Goal: Complete application form

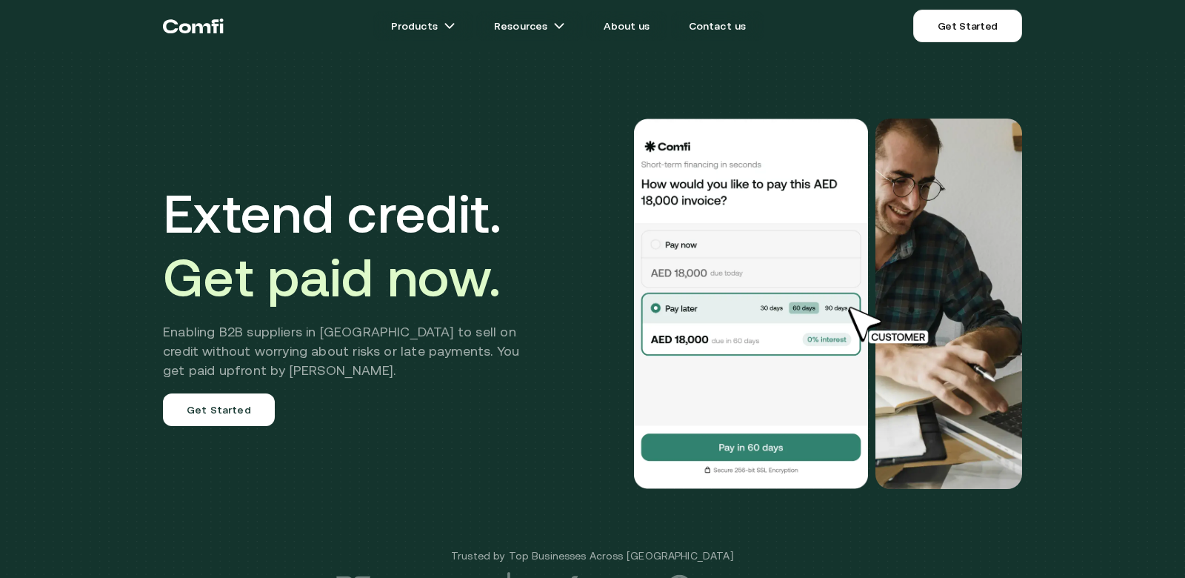
click at [477, 431] on div "Extend credit. Get paid now. Enabling B2B suppliers in MENA to sell on credit w…" at bounding box center [592, 303] width 889 height 489
click at [755, 394] on img at bounding box center [750, 303] width 237 height 370
click at [752, 451] on img at bounding box center [750, 303] width 237 height 370
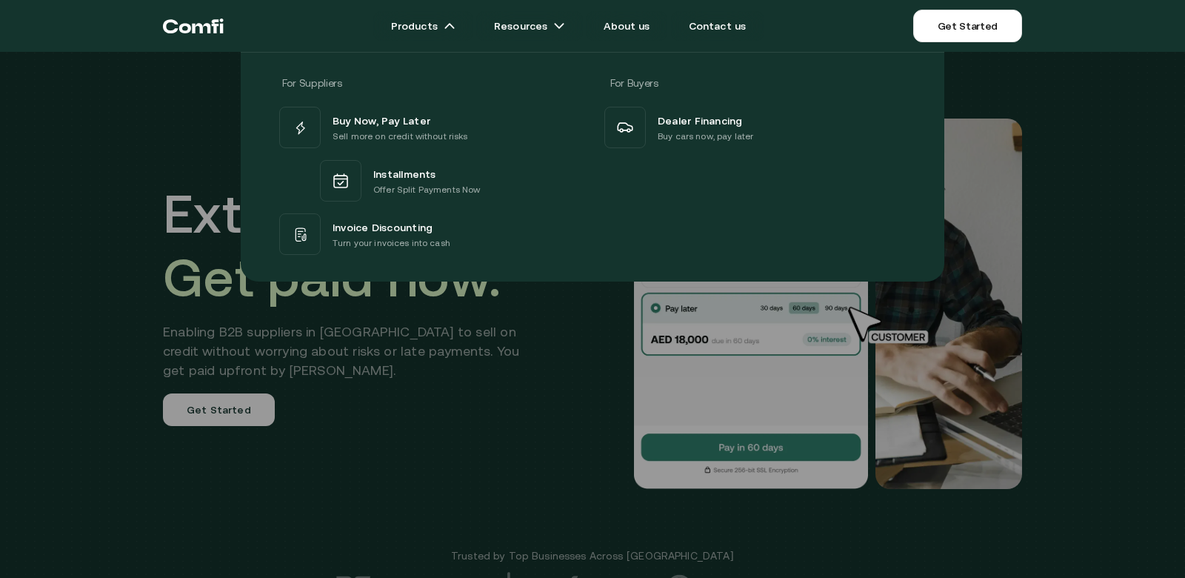
click at [402, 129] on p "Sell more on credit without risks" at bounding box center [400, 136] width 136 height 15
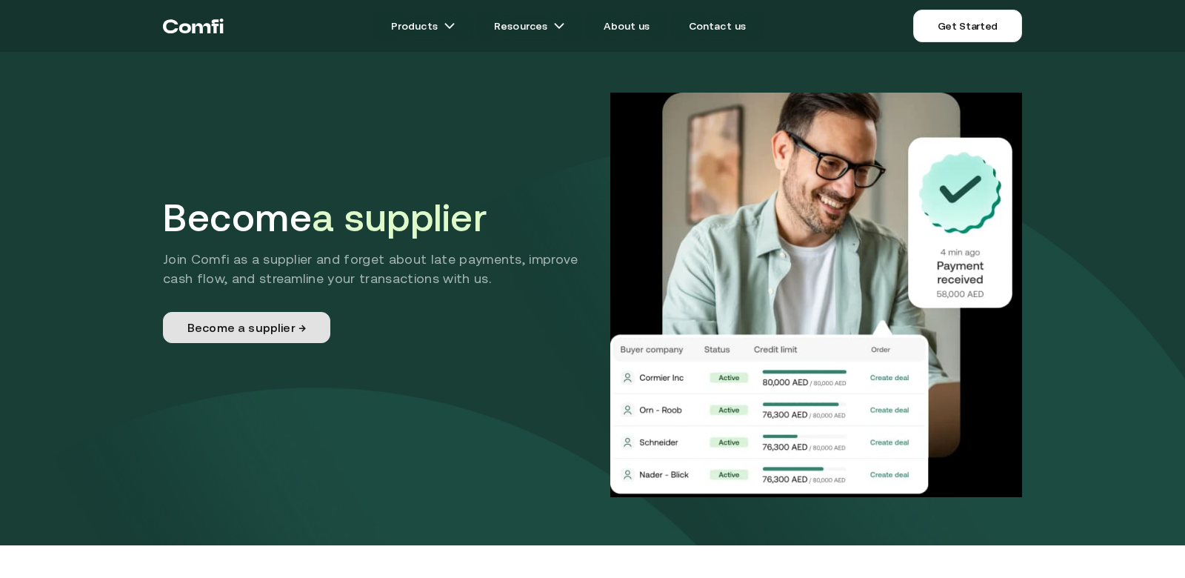
click at [271, 332] on link "Become a supplier →" at bounding box center [246, 327] width 167 height 31
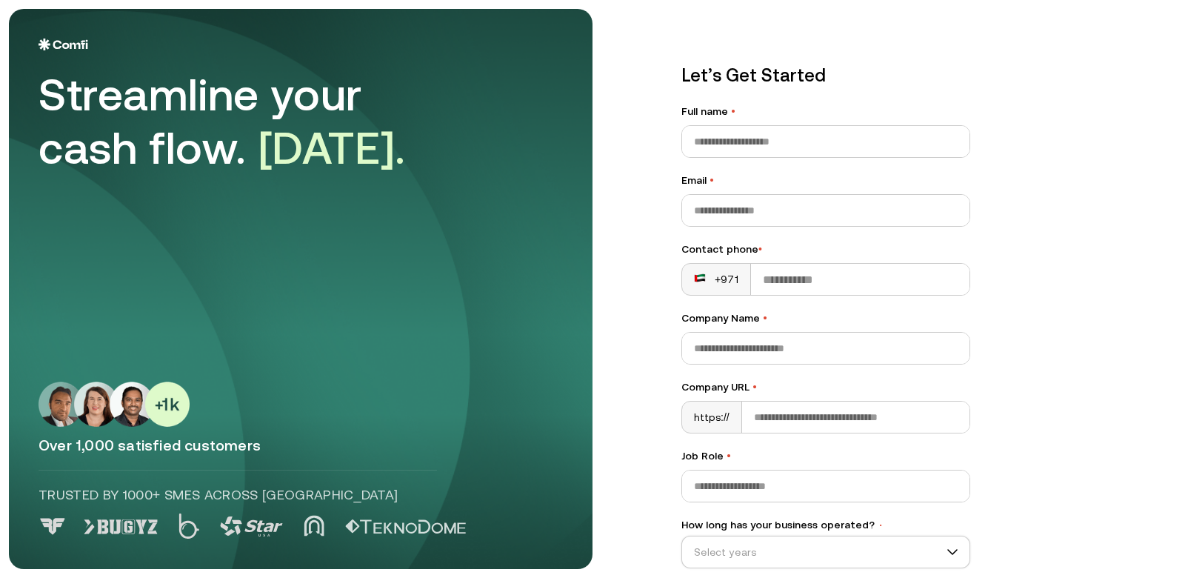
click at [621, 315] on main "Streamline your cash flow. Today. Over 1,000 satisfied customers Trusted by 100…" at bounding box center [592, 289] width 1185 height 578
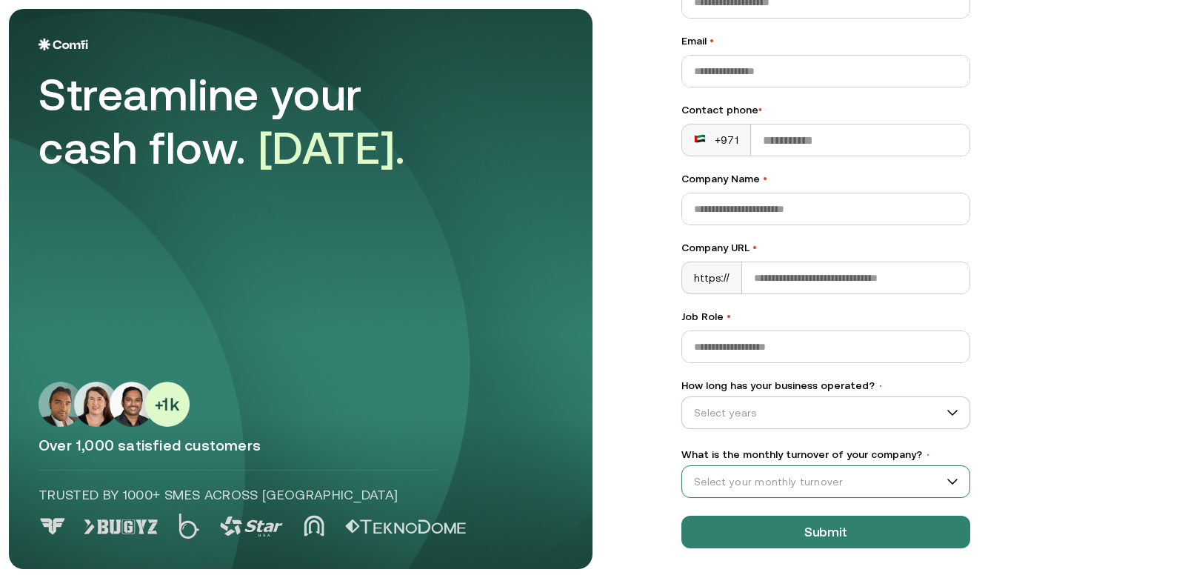
click at [723, 490] on input "What is the monthly turnover of your company? •" at bounding box center [819, 481] width 274 height 22
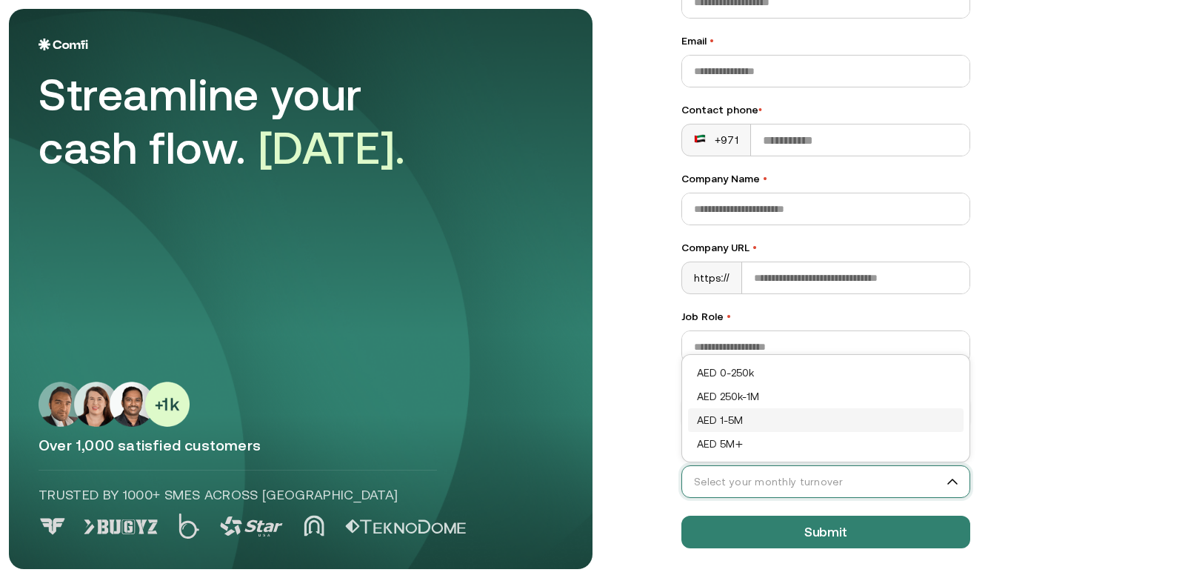
click at [710, 415] on div "AED 1-5M" at bounding box center [826, 420] width 258 height 16
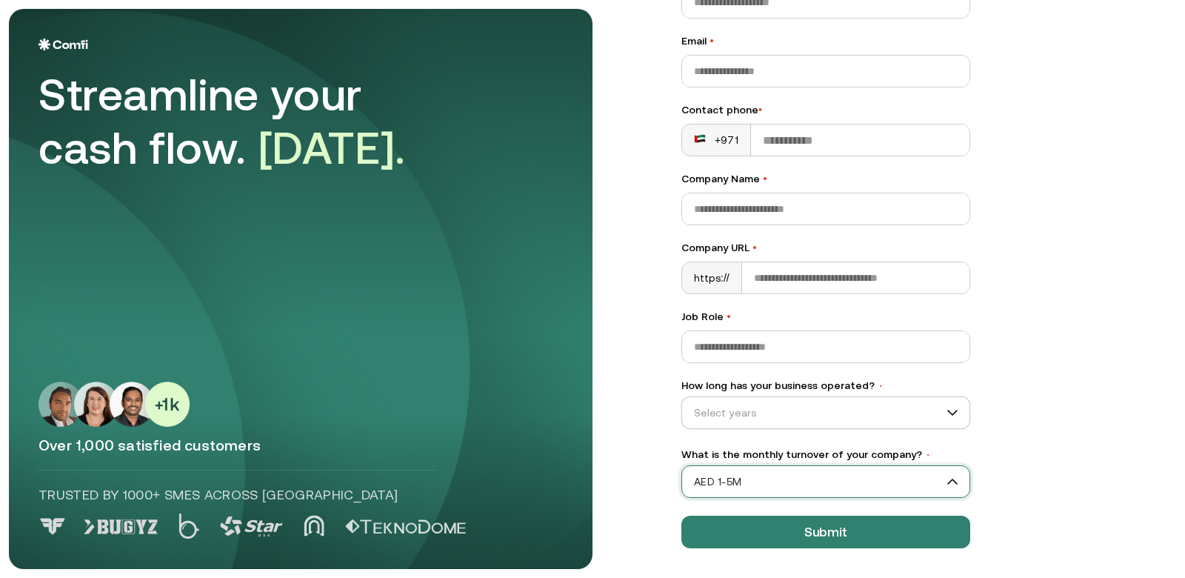
scroll to position [0, 0]
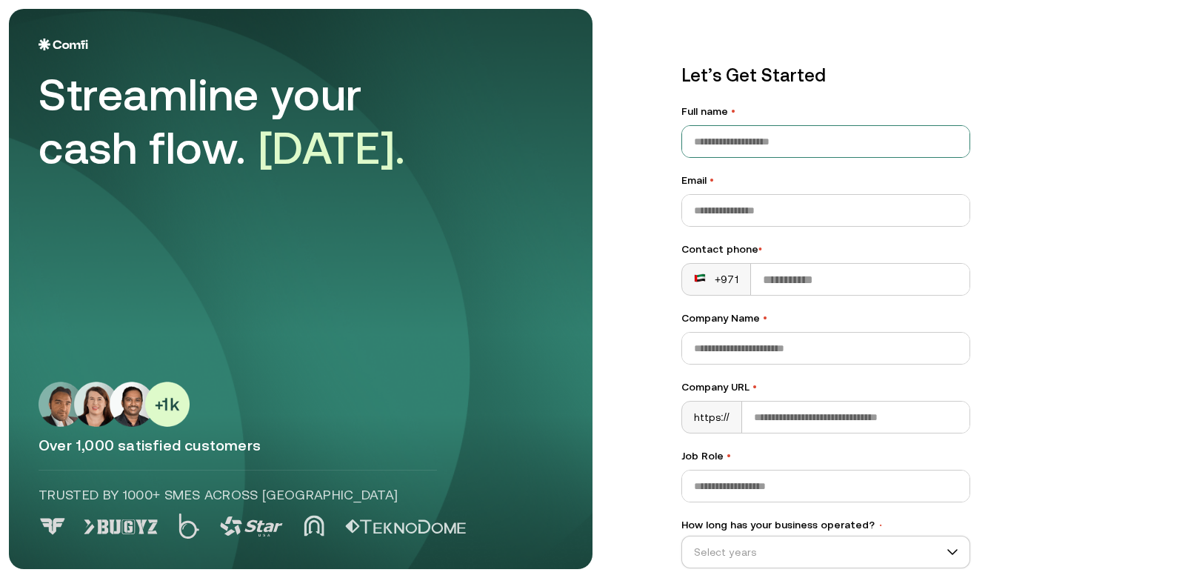
click at [747, 139] on input "Full name •" at bounding box center [825, 141] width 287 height 31
click at [750, 128] on input "Full name •" at bounding box center [825, 141] width 287 height 31
type input "**********"
click at [746, 217] on input "Email •" at bounding box center [825, 210] width 287 height 31
type input "**********"
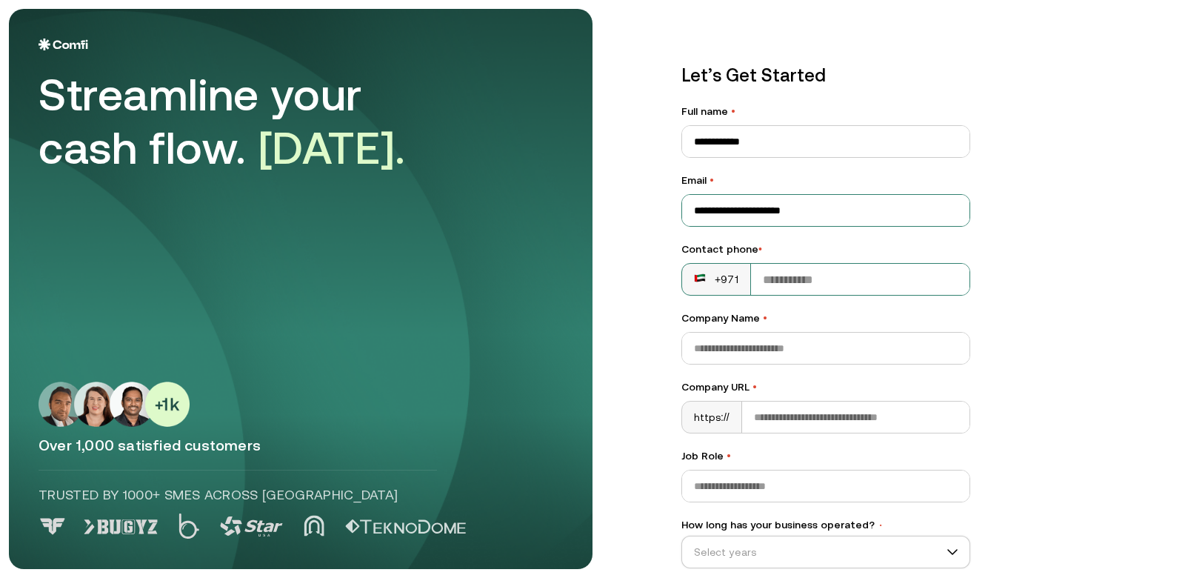
click at [857, 280] on input "Contact phone •" at bounding box center [860, 279] width 218 height 31
type input "**********"
click at [644, 370] on main "**********" at bounding box center [592, 289] width 1185 height 578
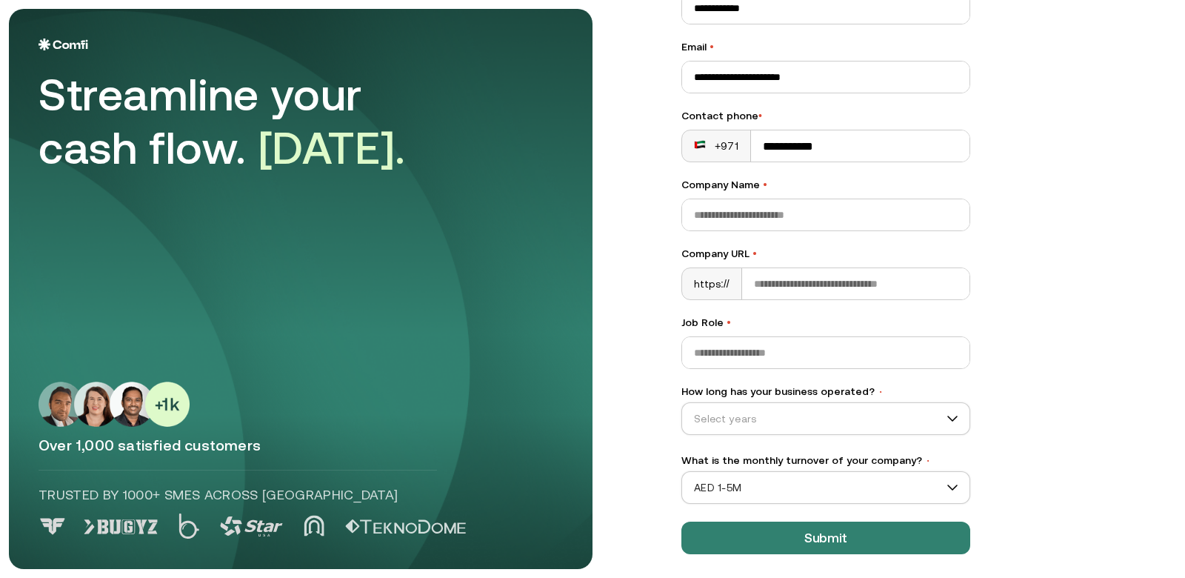
scroll to position [139, 0]
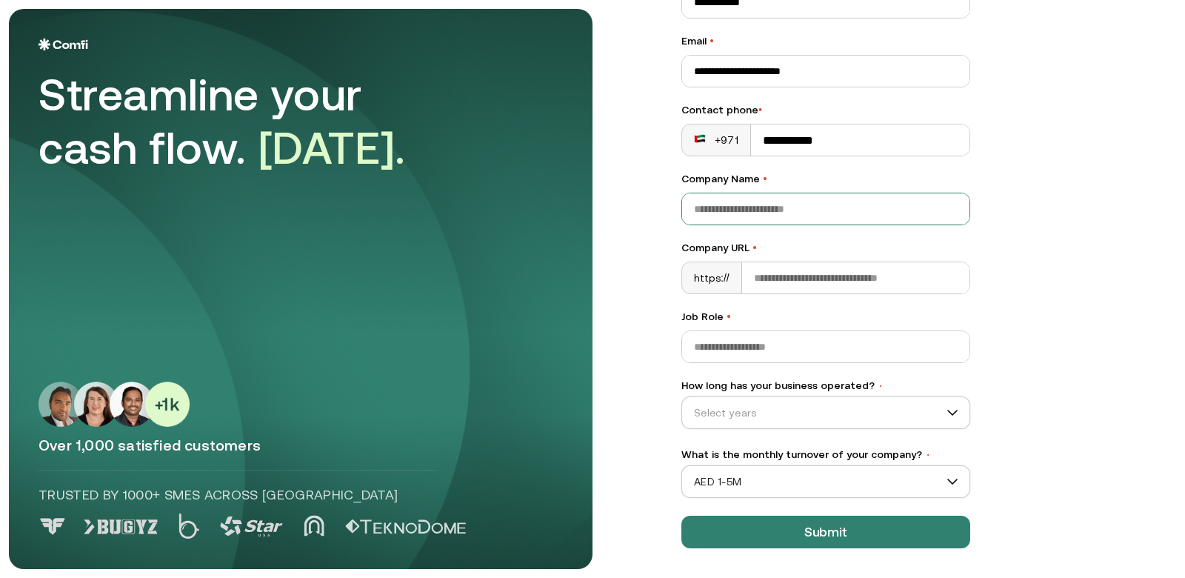
click at [717, 213] on input "Company Name •" at bounding box center [825, 208] width 287 height 31
type input "**********"
click at [776, 281] on input "Company URL •" at bounding box center [855, 277] width 227 height 31
type input "**********"
click at [992, 333] on div "**********" at bounding box center [826, 235] width 348 height 684
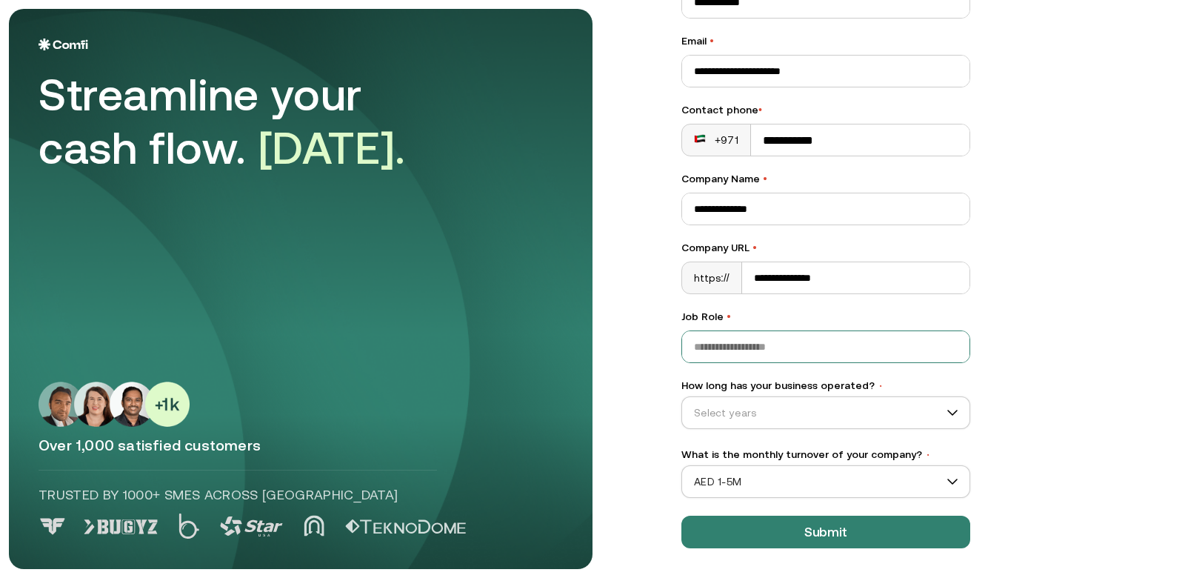
click at [763, 331] on input "Job Role •" at bounding box center [825, 346] width 287 height 31
type input "********"
click at [762, 414] on input "How long has your business operated? •" at bounding box center [819, 412] width 274 height 22
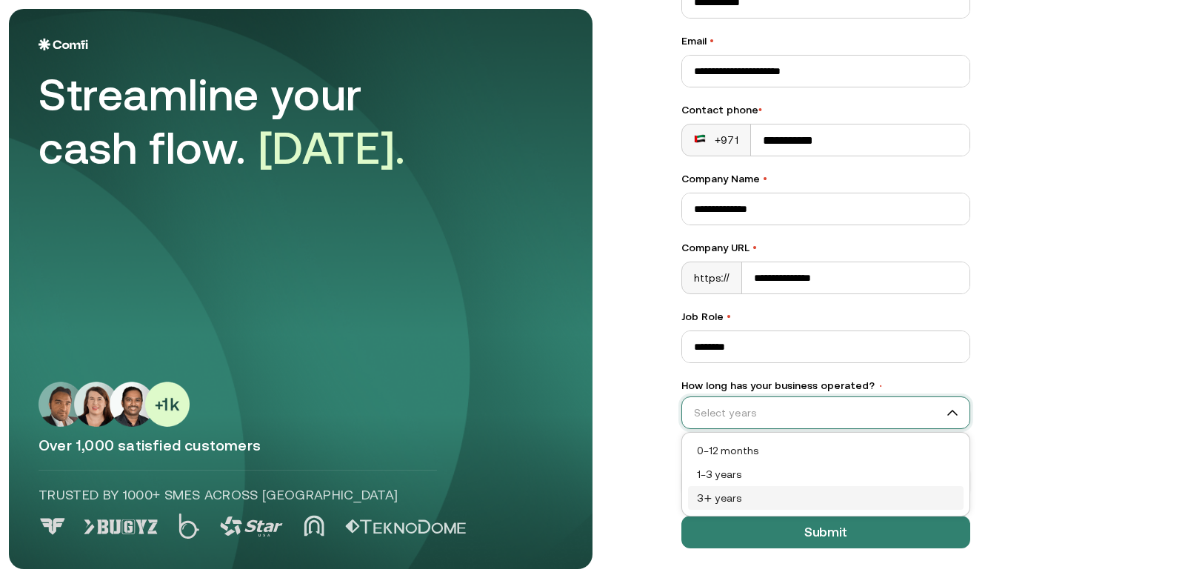
click at [735, 495] on div "3+ years" at bounding box center [826, 497] width 258 height 16
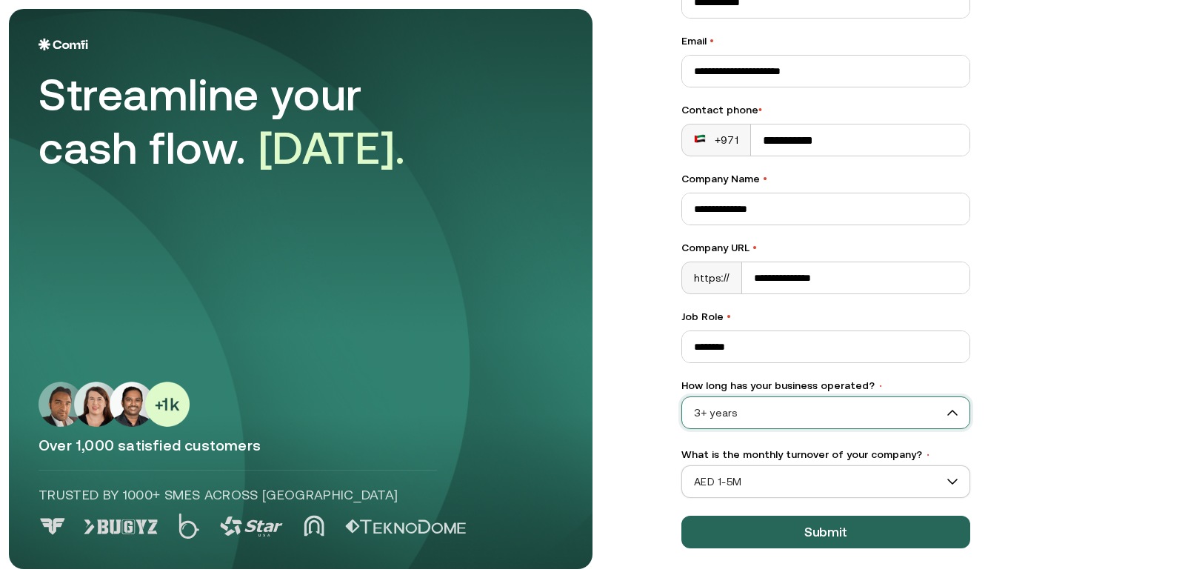
click at [775, 538] on button "Submit" at bounding box center [825, 531] width 289 height 33
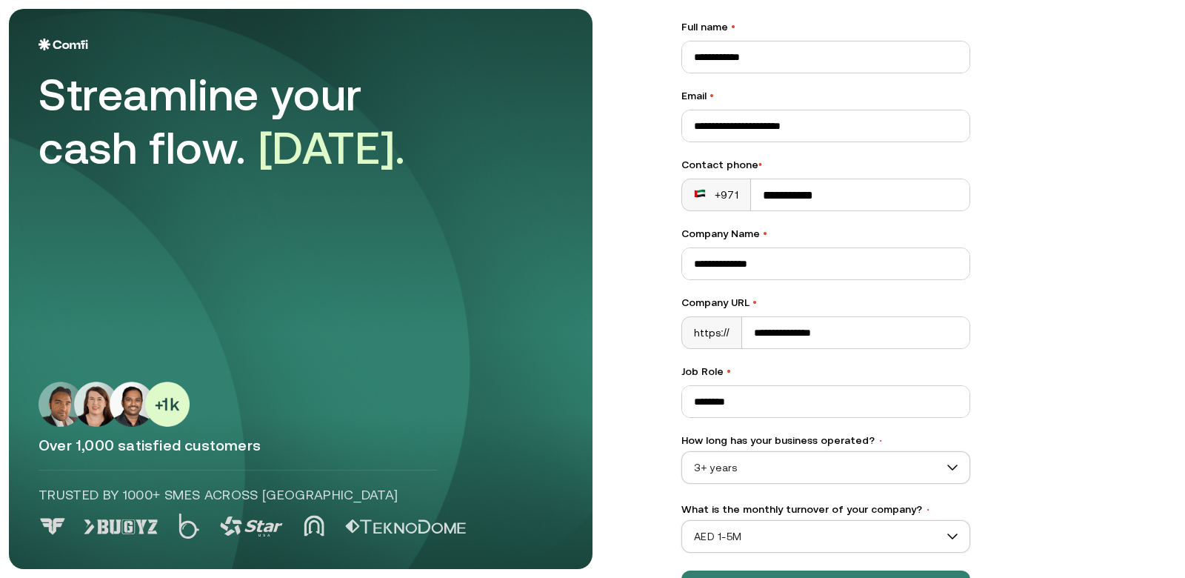
scroll to position [39, 0]
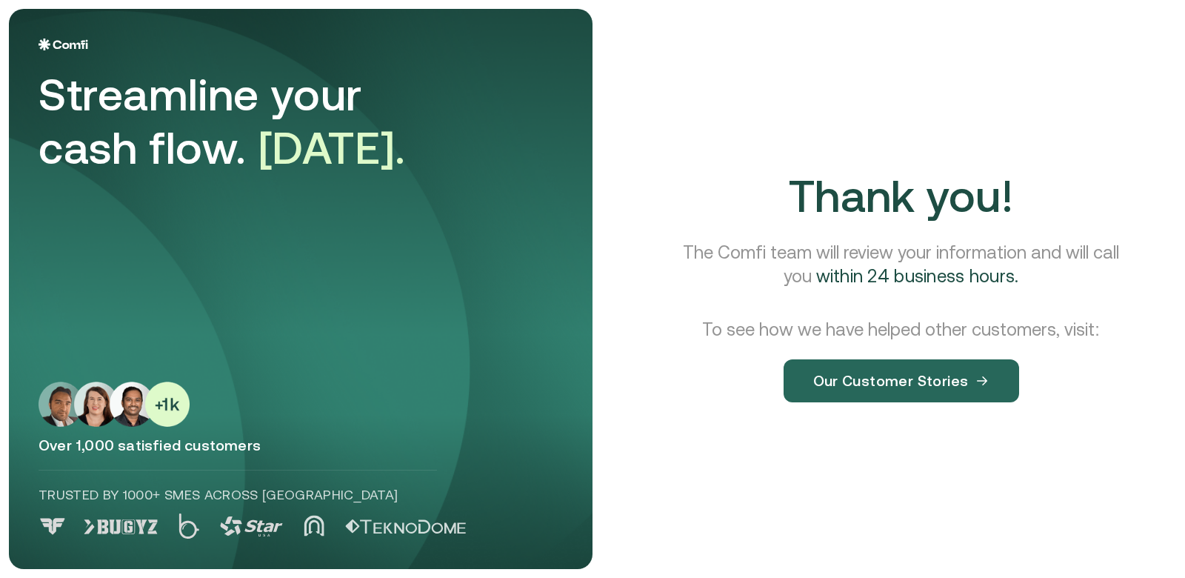
click at [874, 390] on button "Our Customer Stories" at bounding box center [900, 380] width 235 height 43
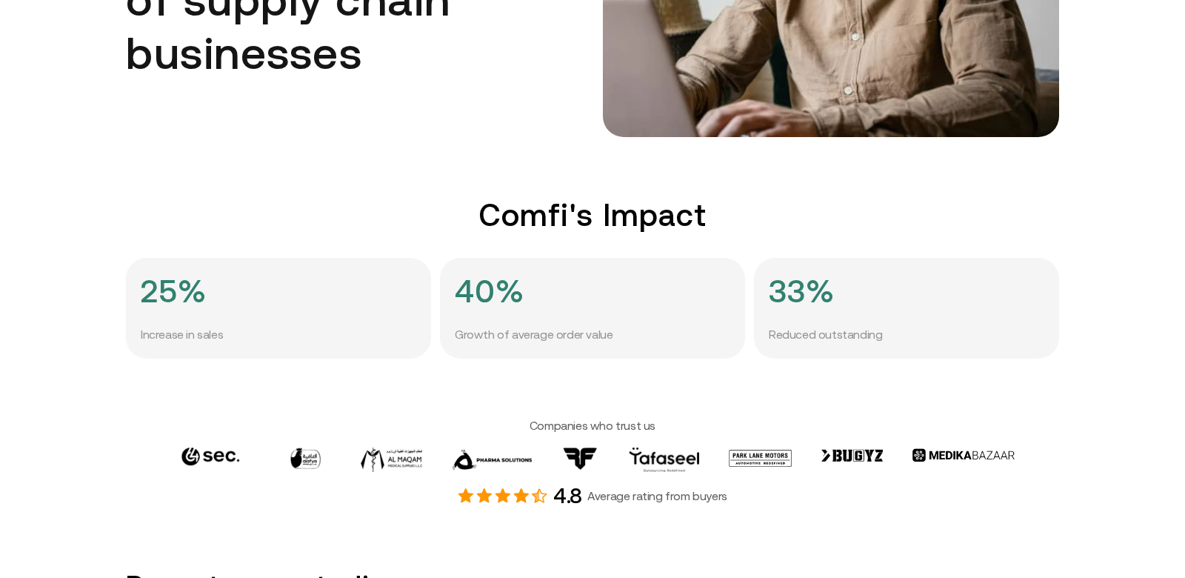
scroll to position [328, 0]
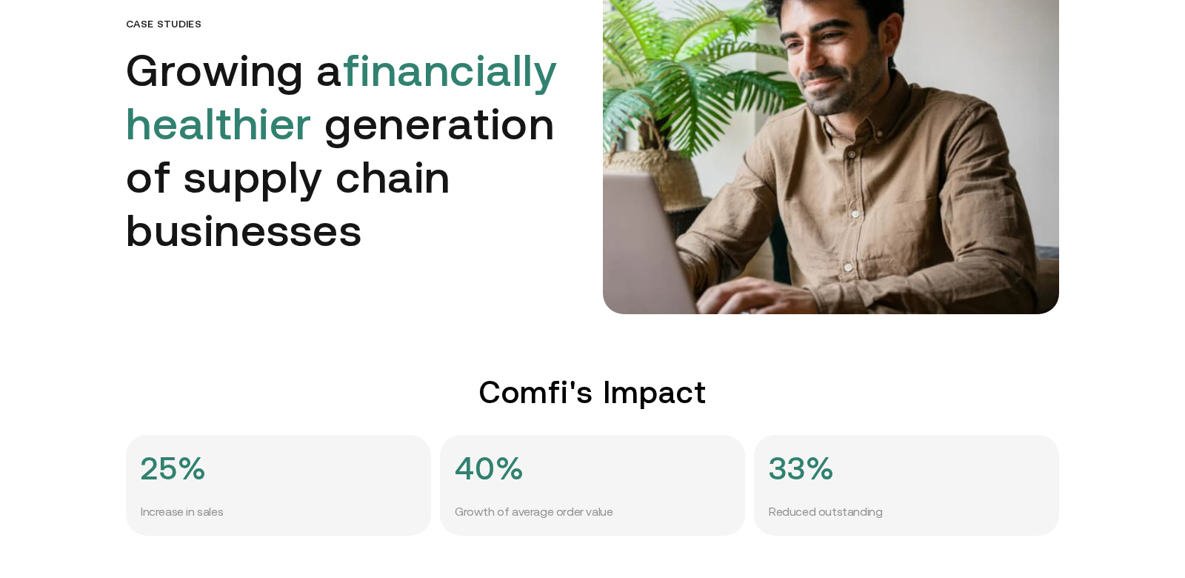
scroll to position [0, 0]
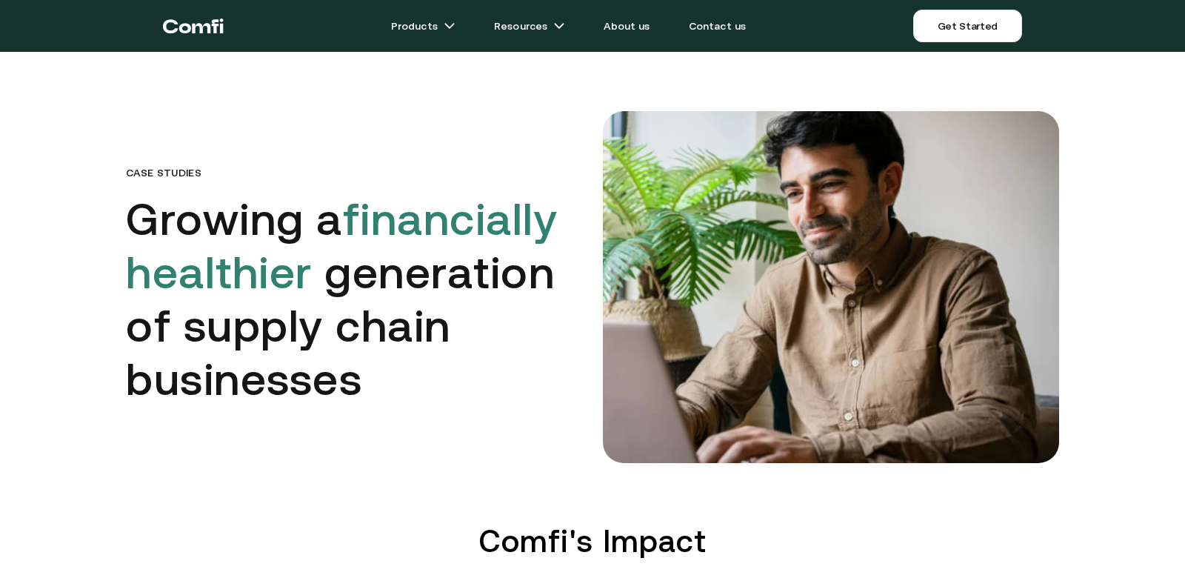
click at [455, 94] on div "Case Studies Growing a financially healthier generation of supply chain busines…" at bounding box center [592, 261] width 1185 height 404
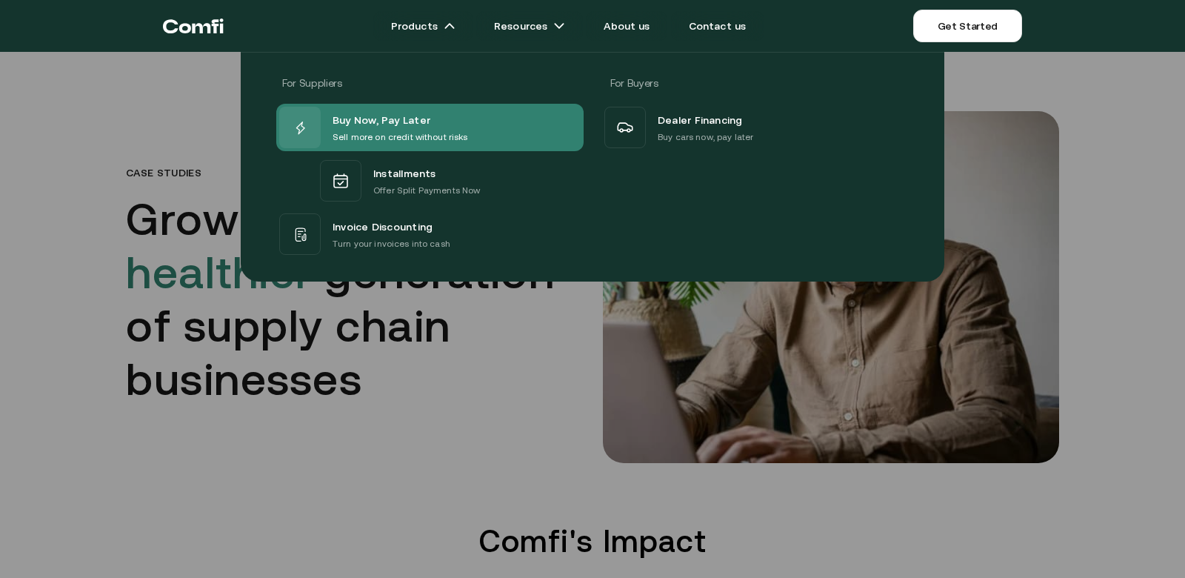
click at [381, 139] on p "Sell more on credit without risks" at bounding box center [400, 137] width 136 height 15
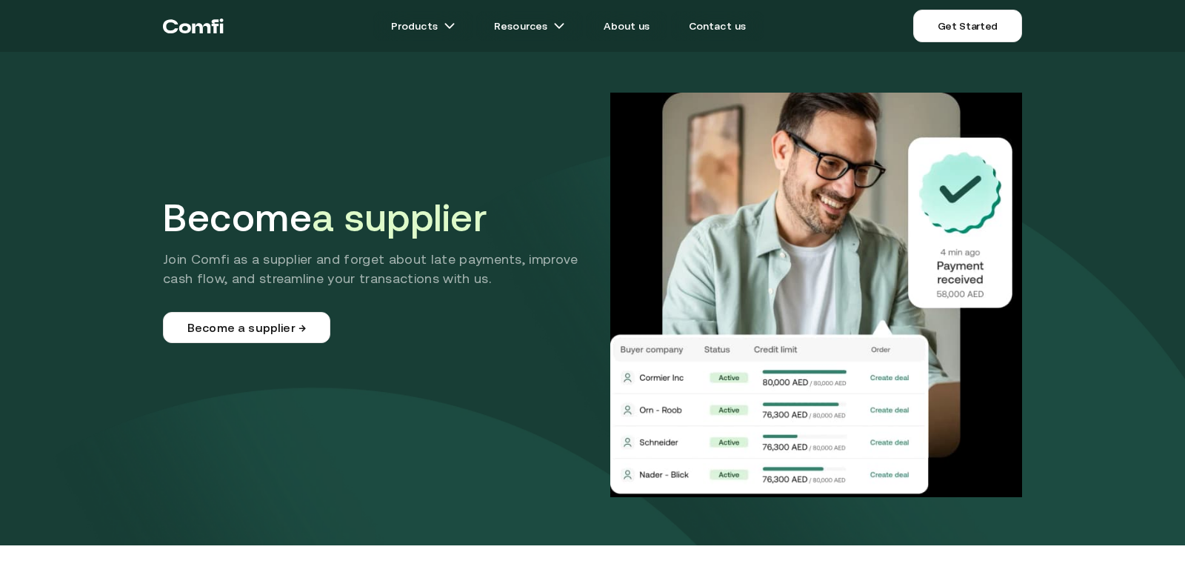
click at [416, 356] on div "Become a supplier Join Comfi as a supplier and forget about late payments, impr…" at bounding box center [592, 295] width 859 height 404
click at [637, 26] on link "About us" at bounding box center [626, 26] width 81 height 30
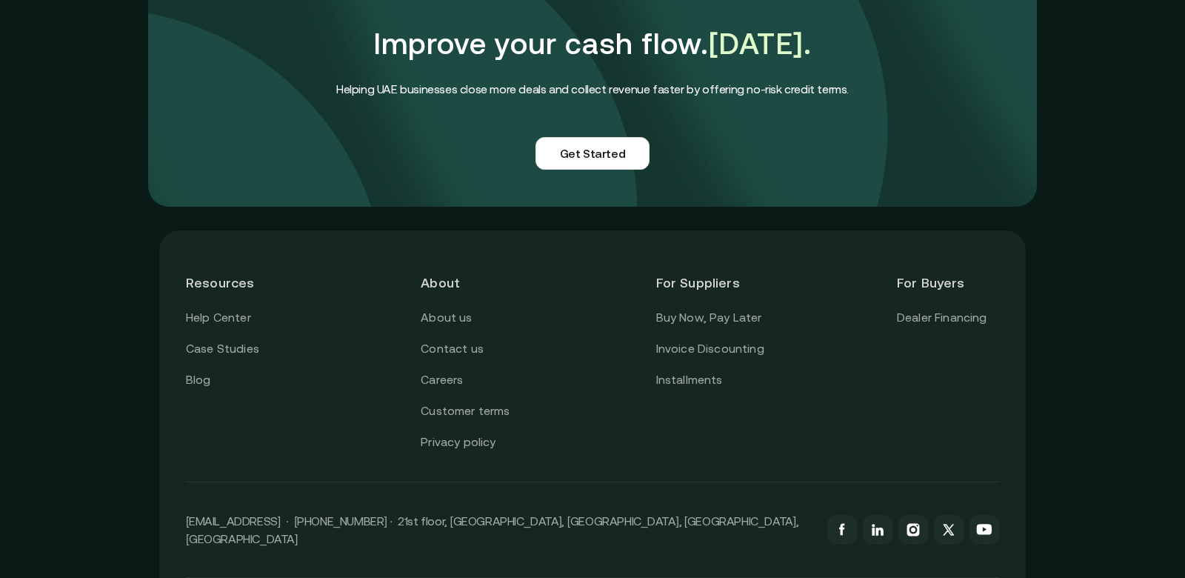
scroll to position [3699, 0]
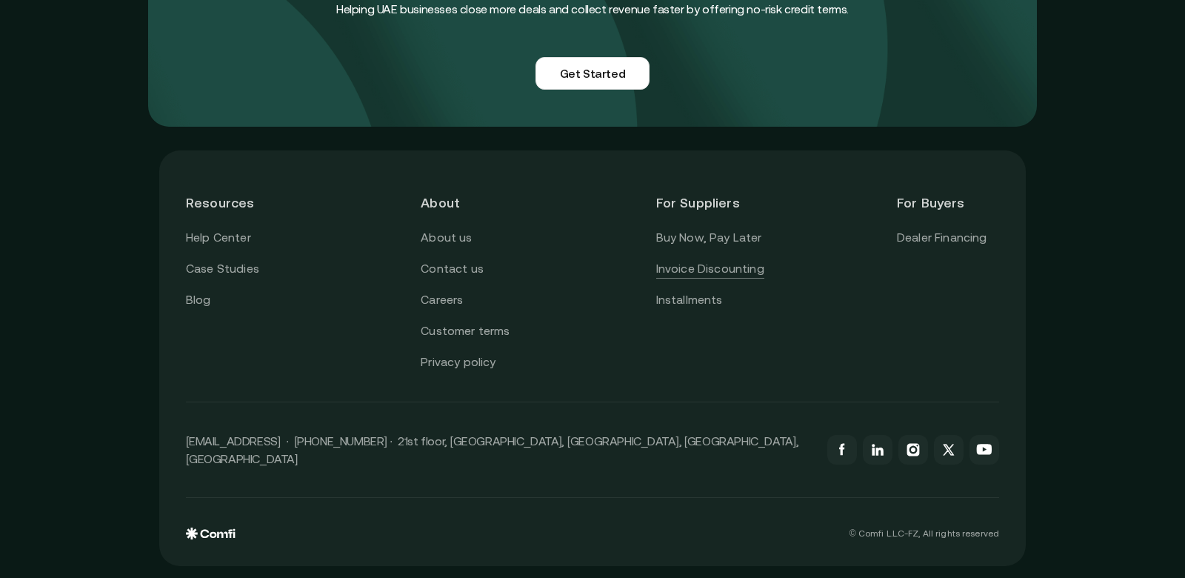
click at [687, 275] on link "Invoice Discounting" at bounding box center [710, 268] width 108 height 19
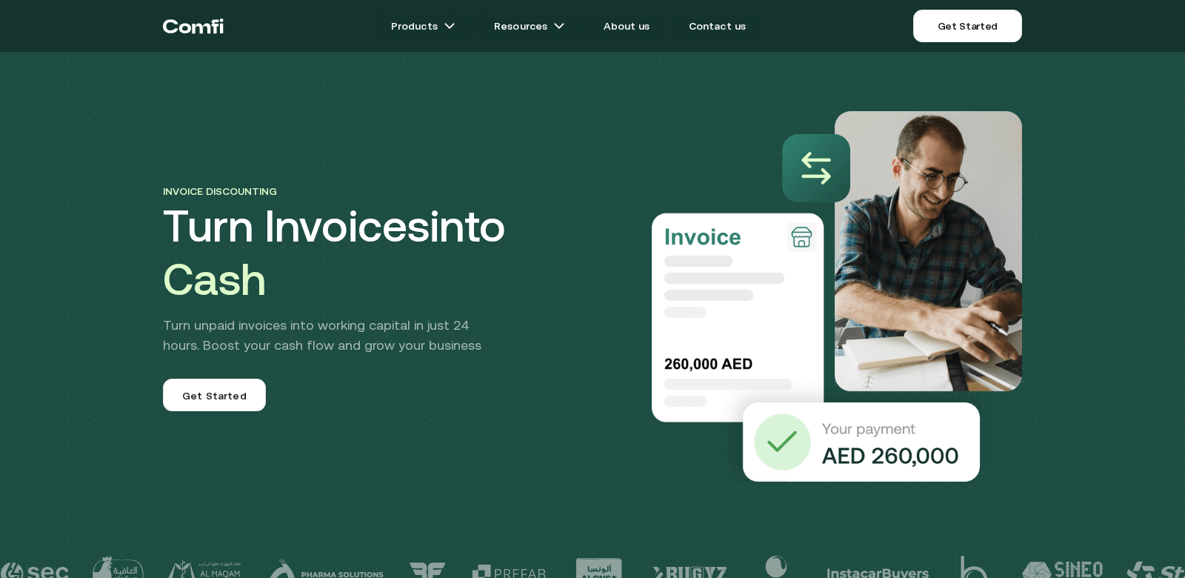
click at [497, 393] on div "Invoice discounting Turn Invoices into Cash Turn unpaid invoices into working c…" at bounding box center [378, 296] width 430 height 230
click at [200, 394] on span "Get Started" at bounding box center [214, 396] width 64 height 16
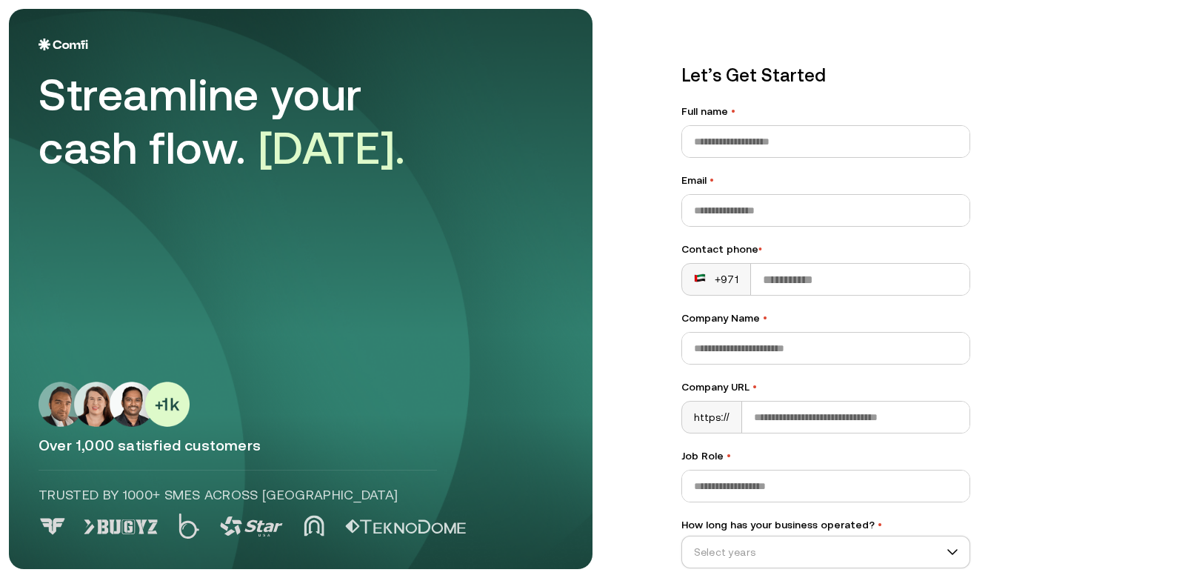
scroll to position [139, 0]
